Goal: Task Accomplishment & Management: Manage account settings

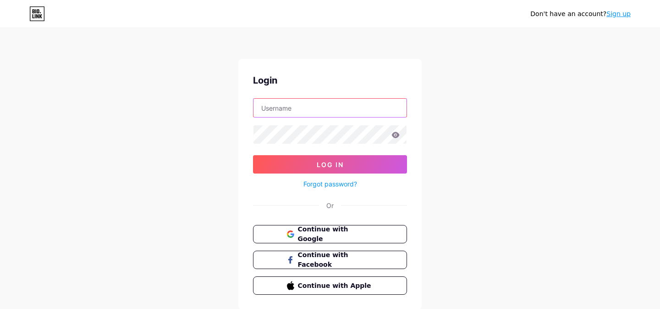
click at [320, 104] on input "text" at bounding box center [330, 108] width 153 height 18
type input "[PERSON_NAME]"
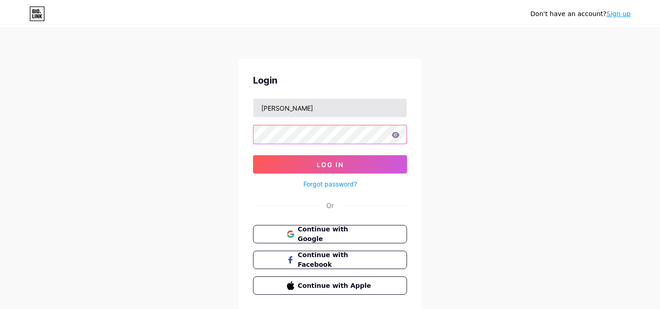
click at [253, 155] on button "Log In" at bounding box center [330, 164] width 154 height 18
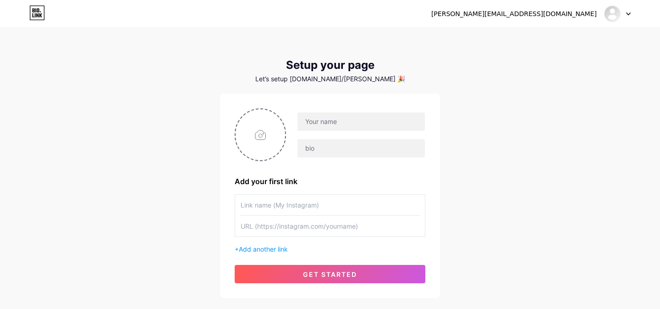
click at [159, 142] on div "[PERSON_NAME][EMAIL_ADDRESS][DOMAIN_NAME] Dashboard Logout Setup your page Let’…" at bounding box center [330, 163] width 660 height 327
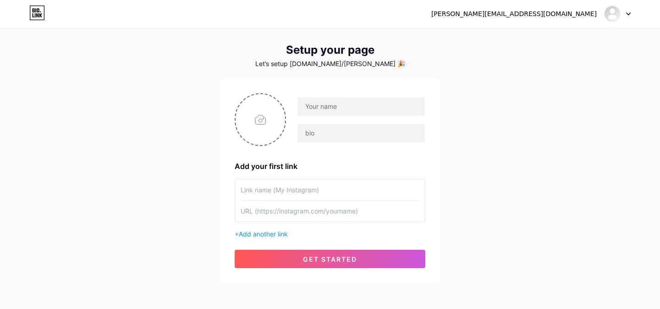
scroll to position [16, 0]
click at [343, 105] on input "text" at bounding box center [361, 106] width 127 height 18
type input "[PERSON_NAME]"
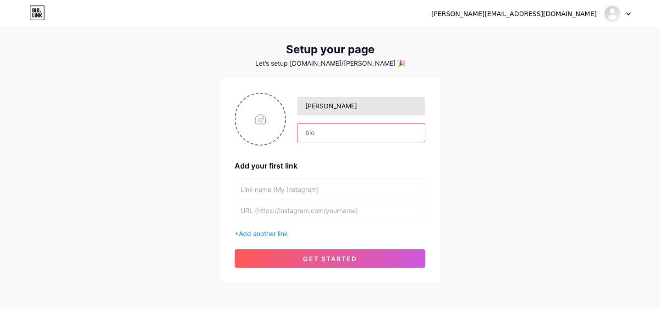
paste input "En [PERSON_NAME]® creamos productos para que te alimentes sanamente mientras di…"
type input "En [PERSON_NAME]® creamos productos para que te alimentes sanamente mientras di…"
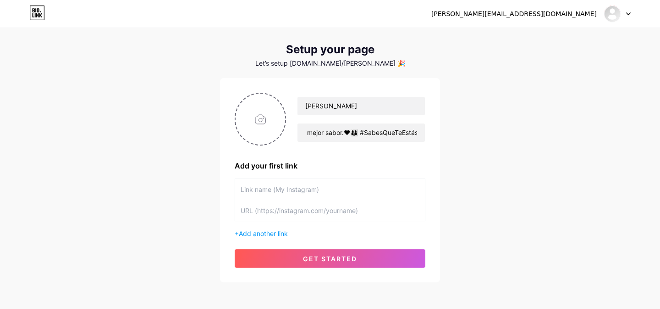
click at [281, 193] on input "text" at bounding box center [330, 189] width 179 height 21
type input "[PERSON_NAME]."
click at [285, 215] on input "text" at bounding box center [330, 210] width 179 height 21
paste input "[URL][DOMAIN_NAME]"
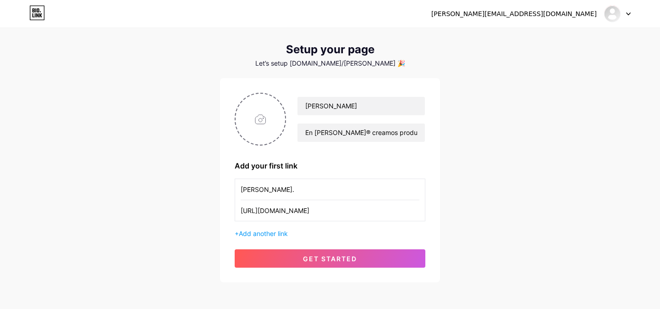
type input "[URL][DOMAIN_NAME]"
drag, startPoint x: 270, startPoint y: 197, endPoint x: 222, endPoint y: 178, distance: 52.1
click at [222, 178] on div "[PERSON_NAME] En [PERSON_NAME]® creamos productos para que te alimentes sanamen…" at bounding box center [330, 180] width 220 height 204
type input "Calculadora de nutrientes"
drag, startPoint x: 387, startPoint y: 209, endPoint x: 378, endPoint y: 199, distance: 13.0
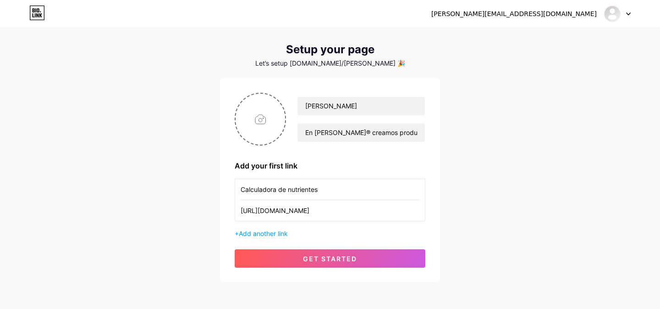
click at [378, 199] on div "Calculadora de nutrientes [URL][DOMAIN_NAME]" at bounding box center [330, 199] width 191 height 43
paste input "[PERSON_NAME][DOMAIN_NAME][URL]"
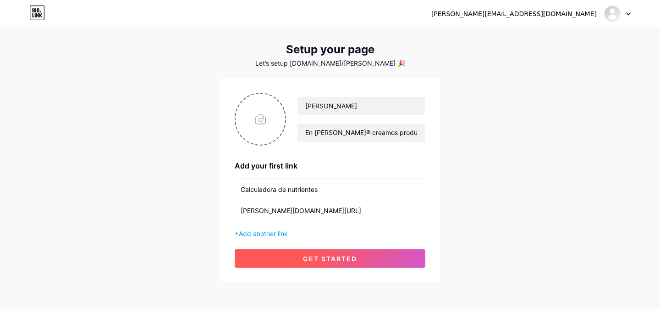
type input "[PERSON_NAME][DOMAIN_NAME][URL]"
click at [331, 258] on span "get started" at bounding box center [330, 259] width 54 height 8
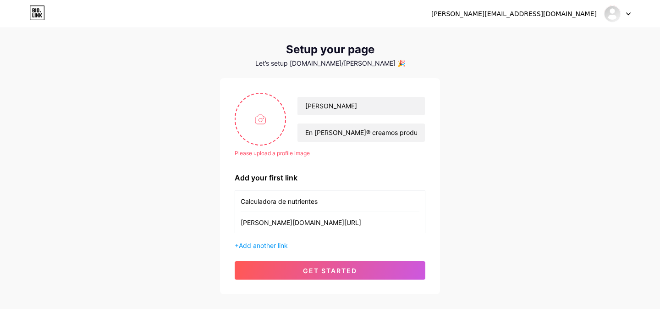
click at [184, 203] on div "[PERSON_NAME][EMAIL_ADDRESS][DOMAIN_NAME] Dashboard Logout Setup your page Let’…" at bounding box center [330, 153] width 660 height 339
